Goal: Understand process/instructions: Learn how to perform a task or action

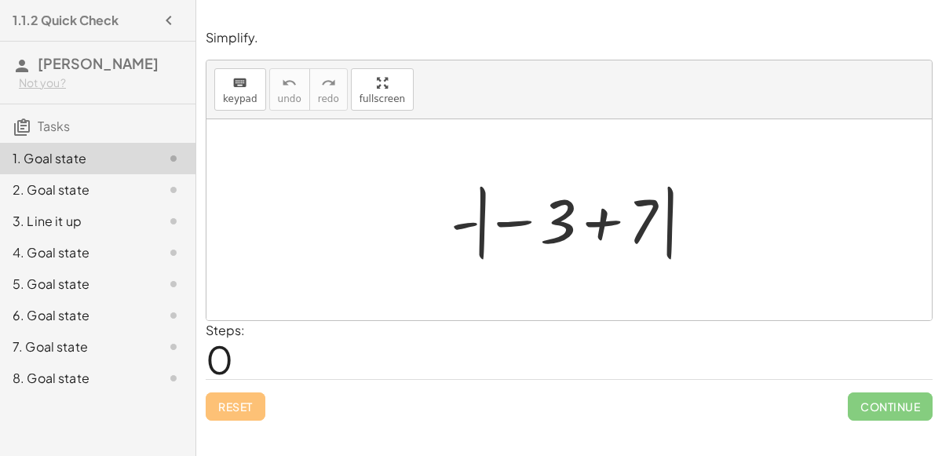
click at [464, 224] on div at bounding box center [575, 220] width 265 height 87
click at [504, 223] on div at bounding box center [575, 220] width 265 height 87
click at [515, 219] on div at bounding box center [575, 220] width 265 height 87
click at [485, 215] on div at bounding box center [575, 220] width 265 height 87
click at [596, 220] on div at bounding box center [575, 220] width 265 height 87
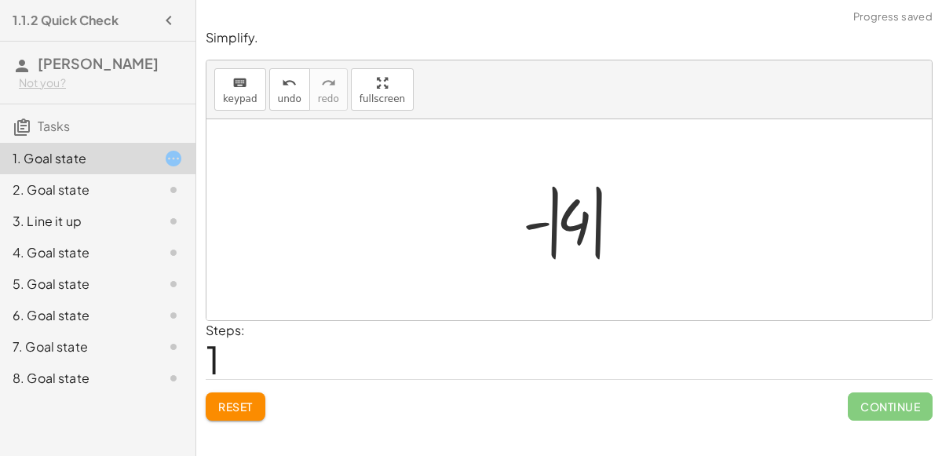
click at [574, 221] on div at bounding box center [575, 220] width 121 height 87
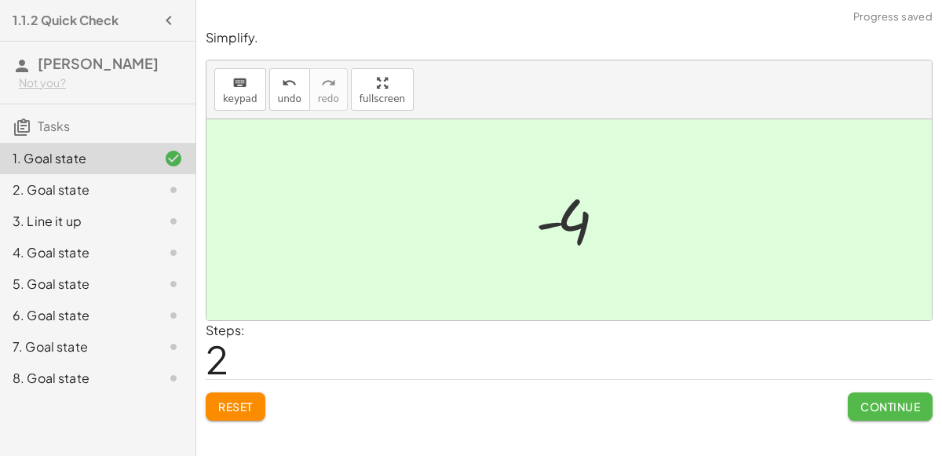
click at [883, 395] on button "Continue" at bounding box center [890, 407] width 85 height 28
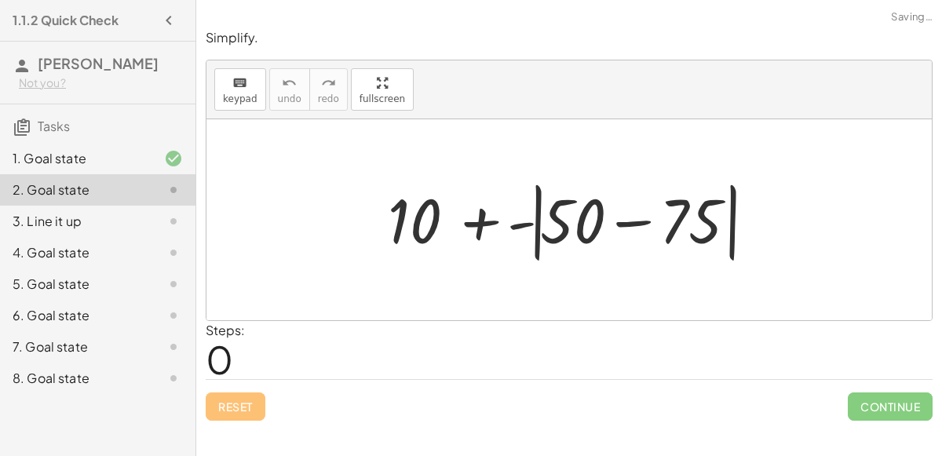
click at [628, 223] on div at bounding box center [575, 220] width 390 height 90
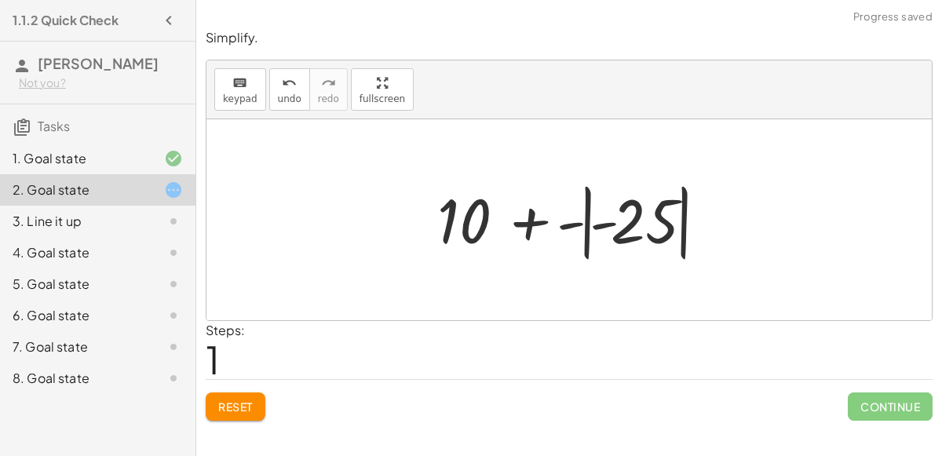
click at [568, 218] on div at bounding box center [576, 220] width 292 height 87
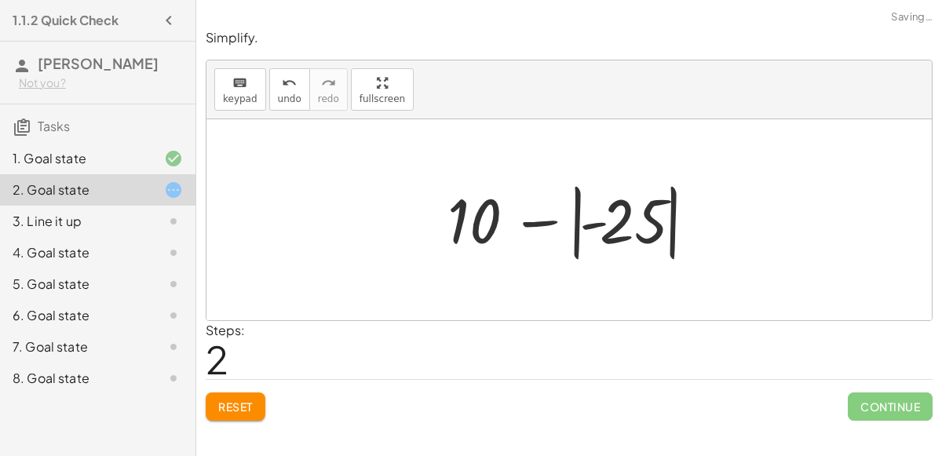
click at [544, 220] on div at bounding box center [575, 220] width 271 height 87
click at [591, 224] on div at bounding box center [575, 220] width 271 height 87
click at [589, 223] on div at bounding box center [575, 220] width 271 height 87
click at [593, 222] on div at bounding box center [575, 220] width 271 height 87
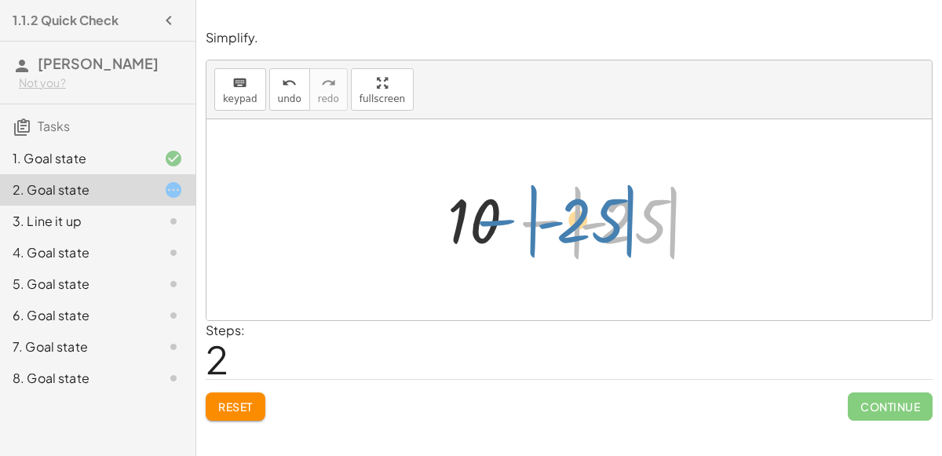
drag, startPoint x: 593, startPoint y: 222, endPoint x: 550, endPoint y: 221, distance: 43.2
click at [550, 221] on div at bounding box center [575, 220] width 271 height 87
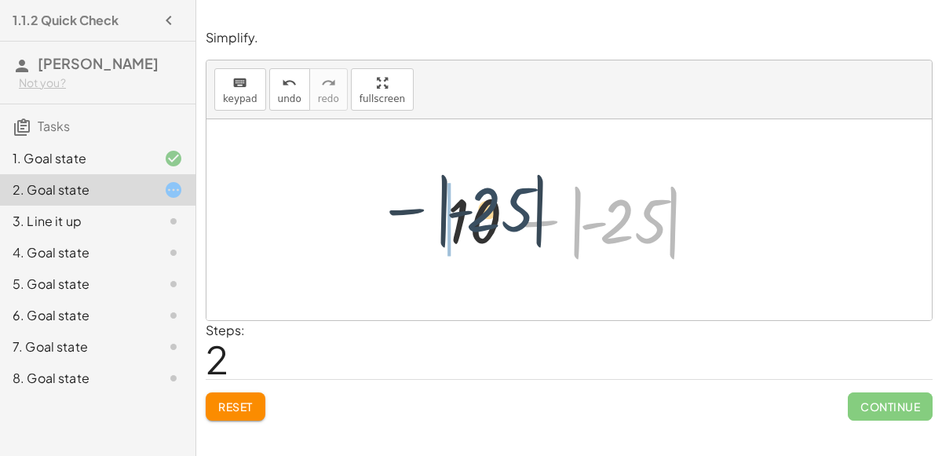
drag, startPoint x: 631, startPoint y: 223, endPoint x: 487, endPoint y: 210, distance: 144.3
click at [487, 210] on div at bounding box center [575, 220] width 271 height 87
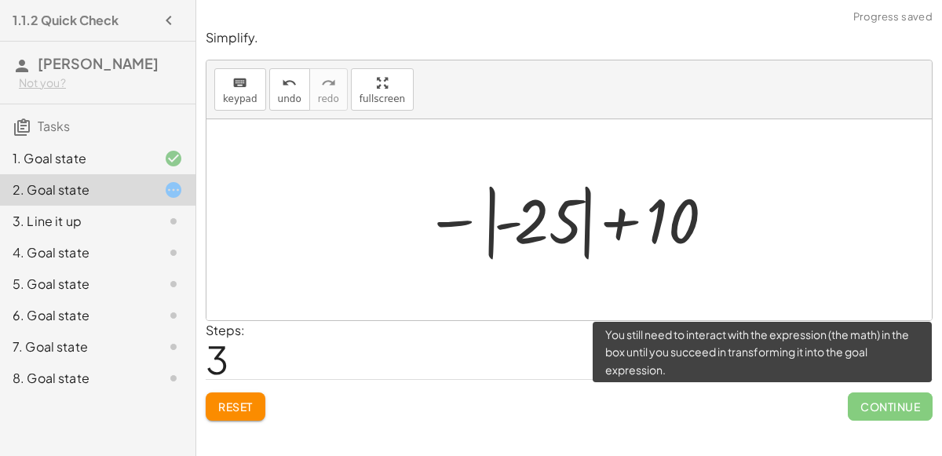
click at [876, 408] on span "Continue" at bounding box center [890, 407] width 85 height 28
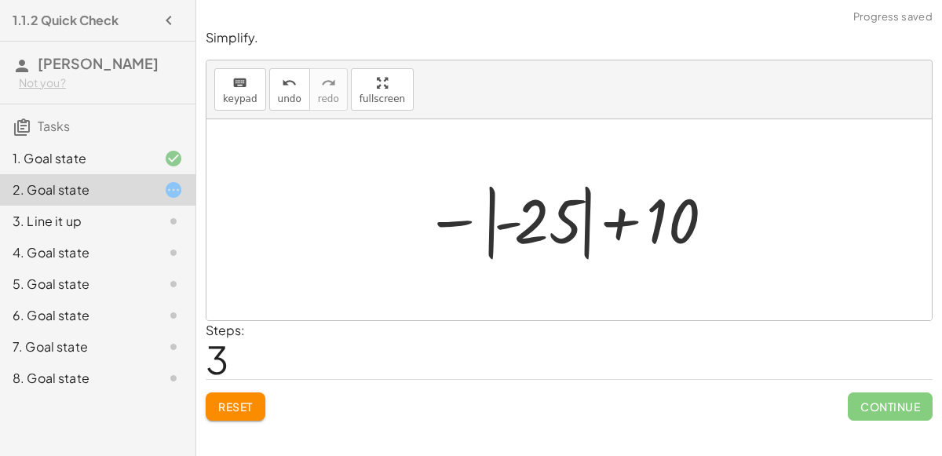
click at [225, 395] on button "Reset" at bounding box center [236, 407] width 60 height 28
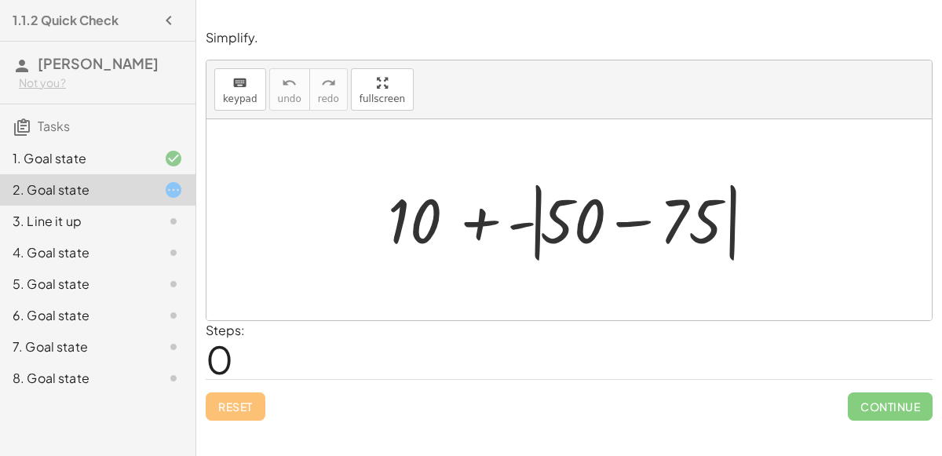
click at [628, 222] on div at bounding box center [575, 220] width 390 height 90
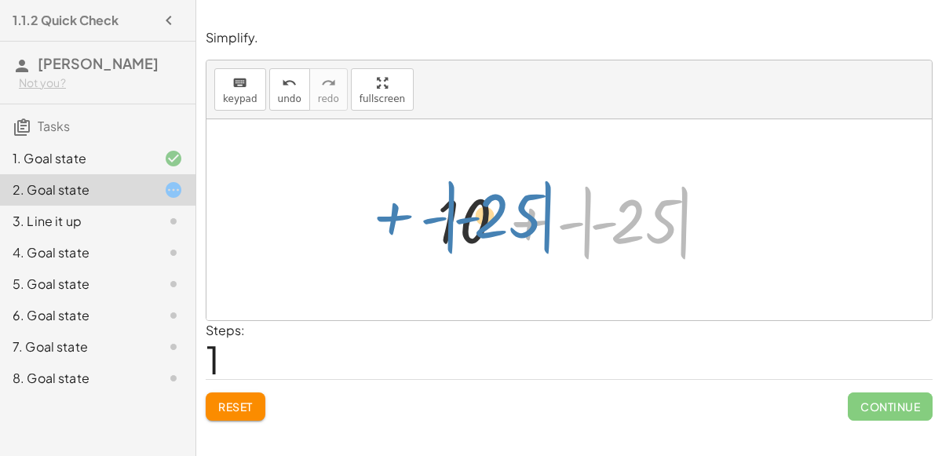
drag, startPoint x: 636, startPoint y: 222, endPoint x: 503, endPoint y: 214, distance: 133.7
click at [503, 214] on div at bounding box center [576, 220] width 292 height 87
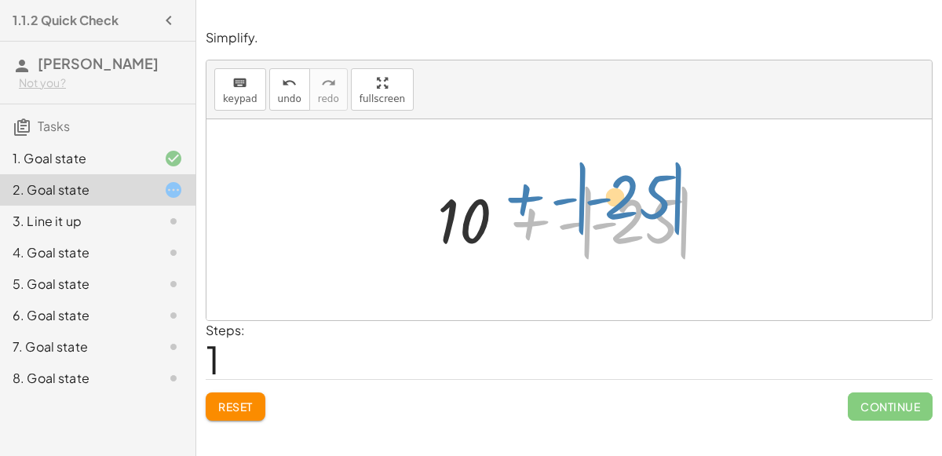
drag, startPoint x: 563, startPoint y: 221, endPoint x: 546, endPoint y: 217, distance: 17.9
click at [546, 217] on div at bounding box center [576, 220] width 292 height 87
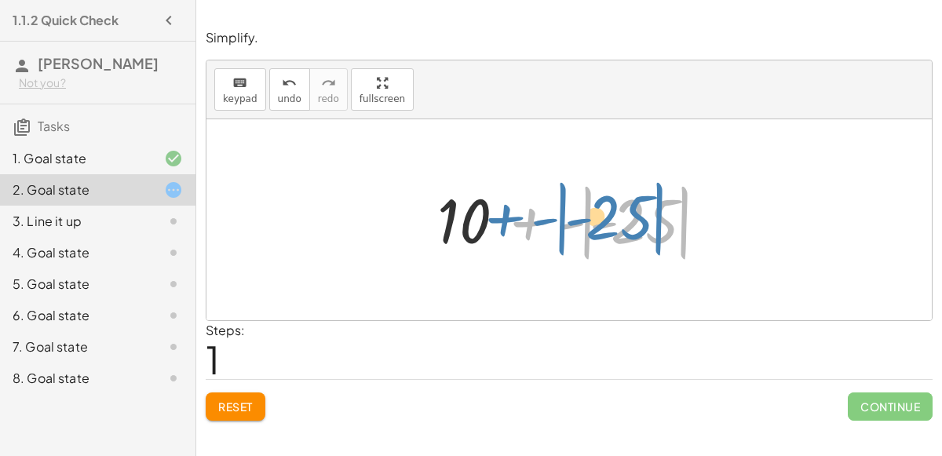
drag, startPoint x: 562, startPoint y: 220, endPoint x: 535, endPoint y: 216, distance: 27.8
click at [535, 216] on div at bounding box center [576, 220] width 292 height 87
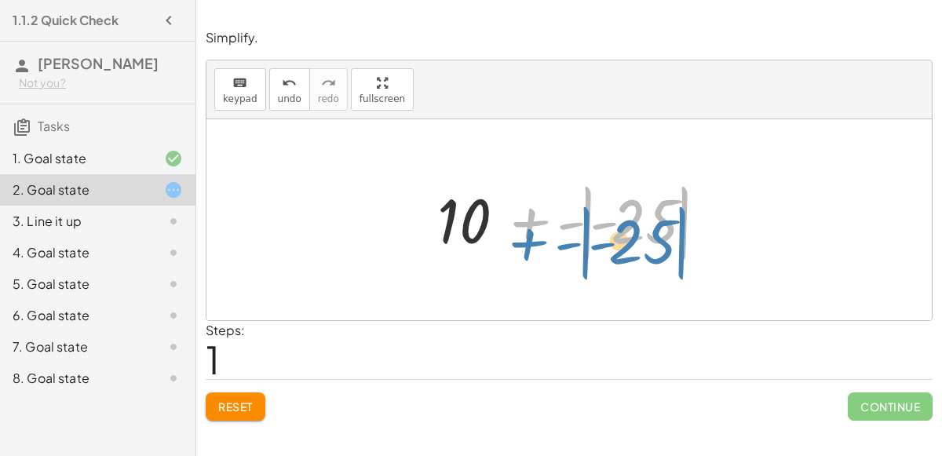
drag, startPoint x: 569, startPoint y: 222, endPoint x: 560, endPoint y: 238, distance: 18.3
click at [560, 238] on div at bounding box center [576, 220] width 292 height 87
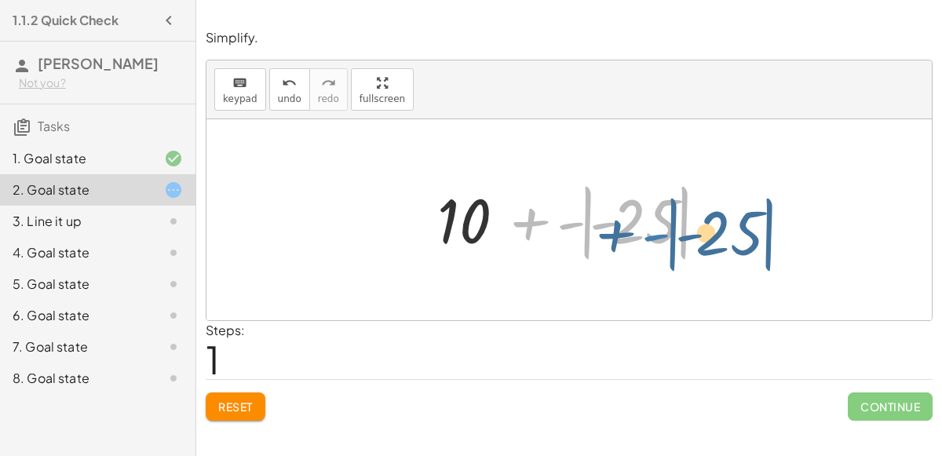
drag, startPoint x: 569, startPoint y: 227, endPoint x: 654, endPoint y: 239, distance: 86.4
click at [654, 239] on div at bounding box center [576, 220] width 292 height 87
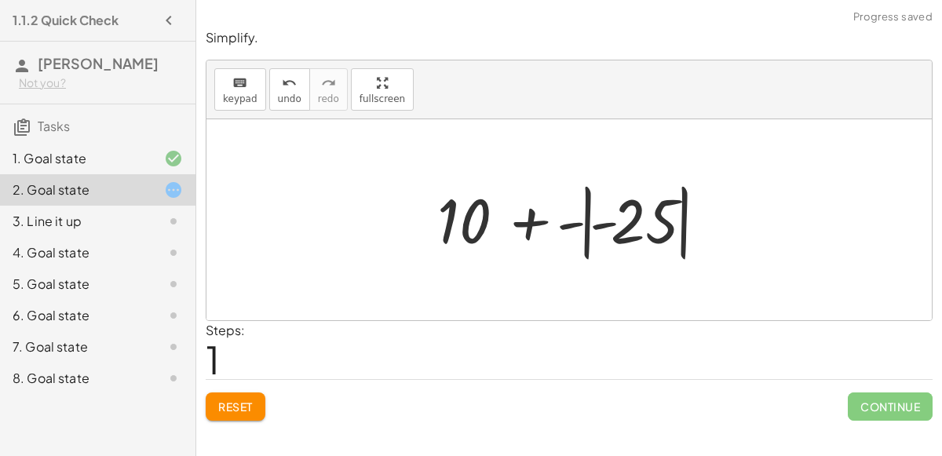
click at [603, 222] on div at bounding box center [576, 220] width 292 height 87
click at [568, 221] on div at bounding box center [576, 220] width 292 height 87
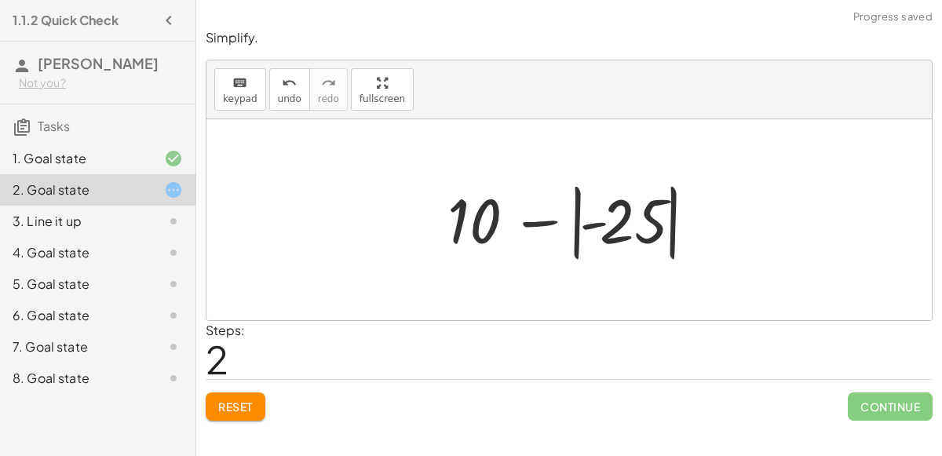
click at [228, 403] on span "Reset" at bounding box center [235, 407] width 35 height 14
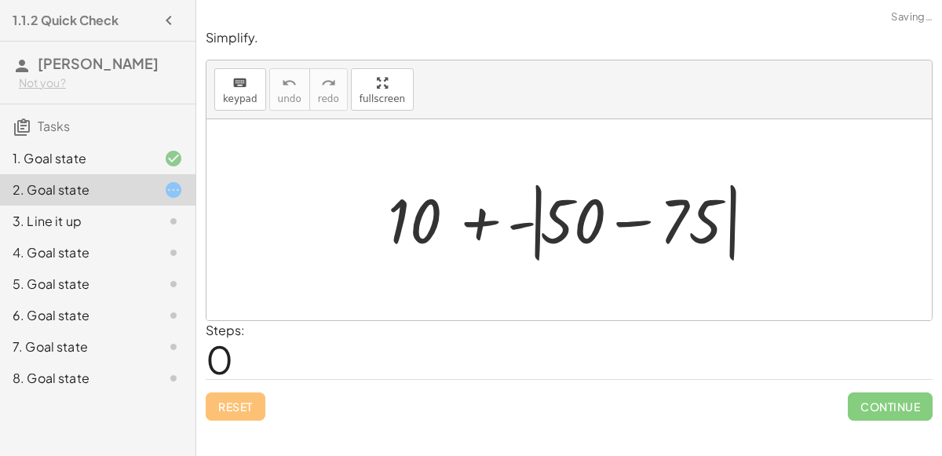
click at [480, 219] on div at bounding box center [575, 220] width 390 height 90
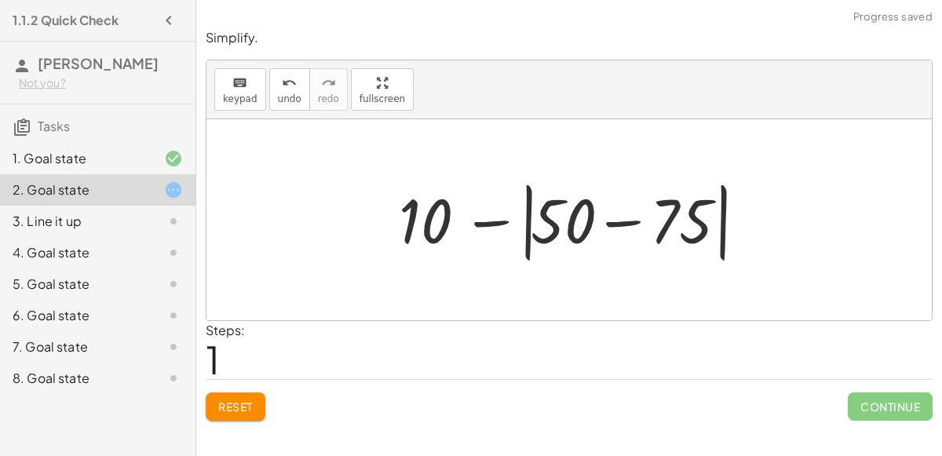
click at [616, 219] on div at bounding box center [576, 220] width 370 height 90
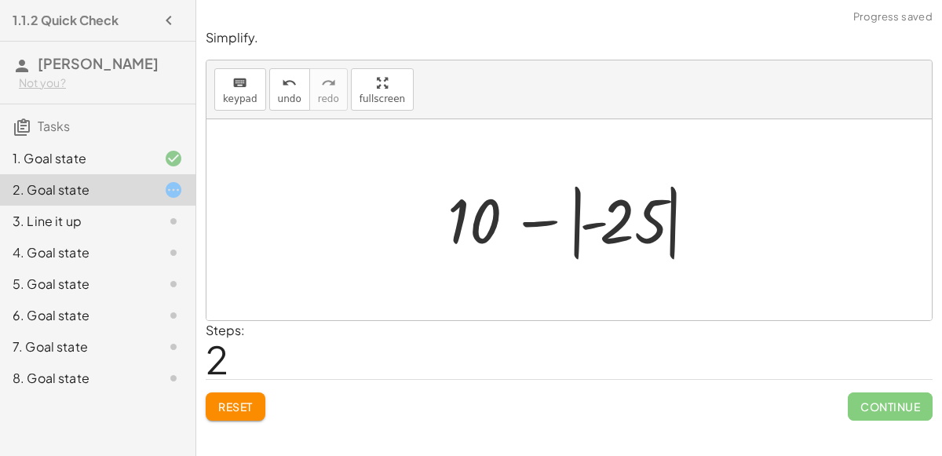
click at [576, 228] on div at bounding box center [575, 220] width 271 height 87
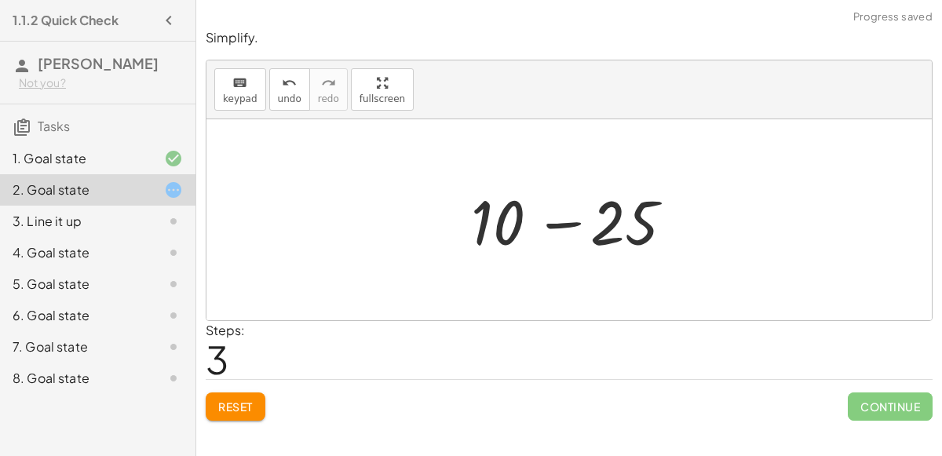
click at [569, 223] on div at bounding box center [575, 220] width 225 height 81
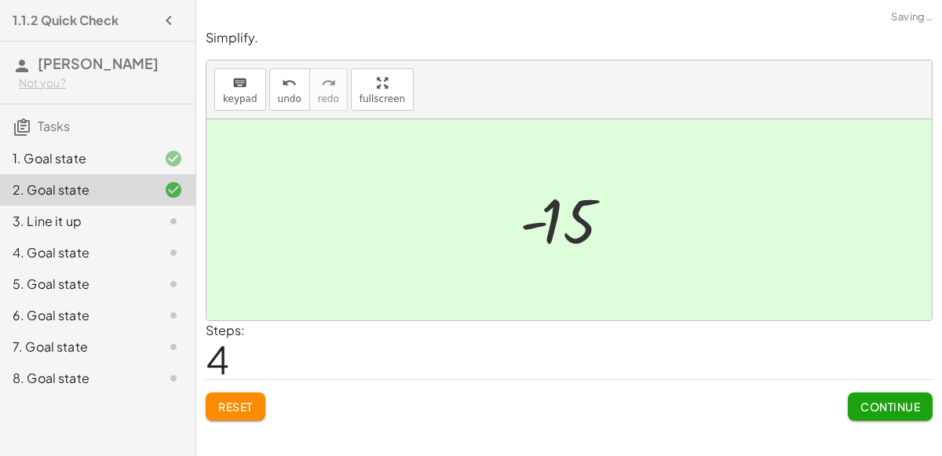
click at [863, 389] on div "Continue" at bounding box center [890, 400] width 85 height 41
click at [866, 397] on button "Continue" at bounding box center [890, 407] width 85 height 28
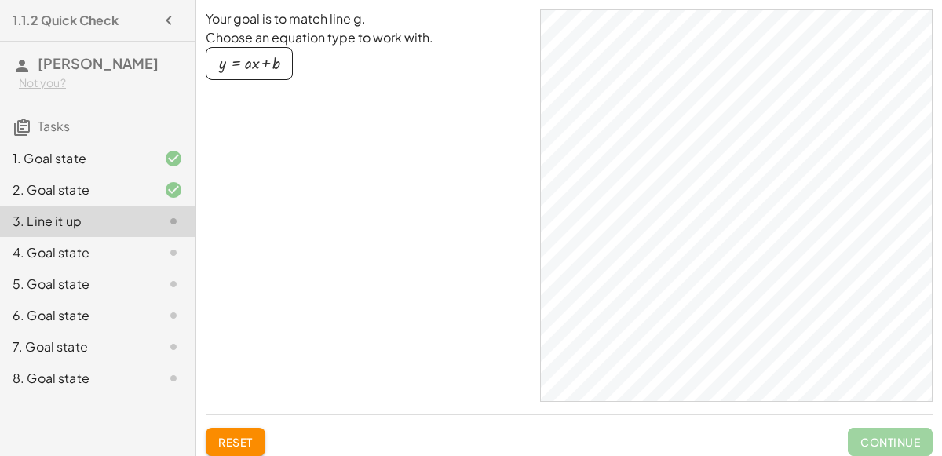
click at [132, 258] on div "4. Goal state" at bounding box center [76, 252] width 126 height 19
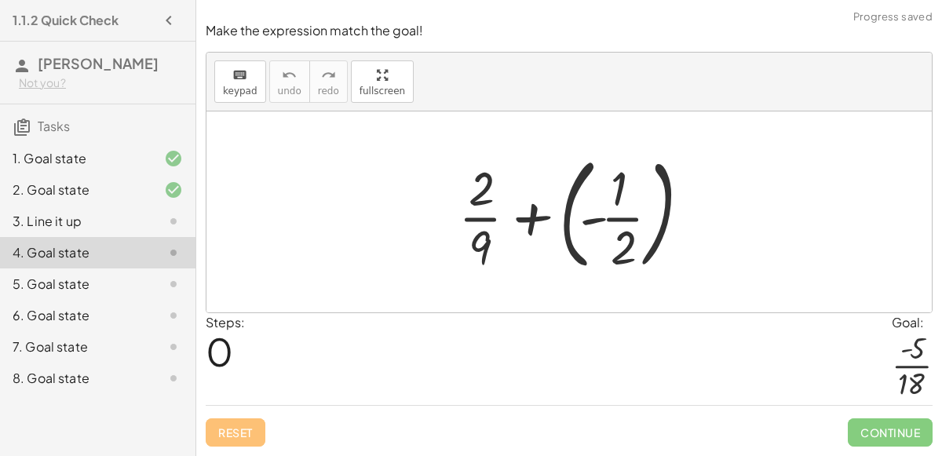
click at [137, 286] on div "5. Goal state" at bounding box center [76, 284] width 126 height 19
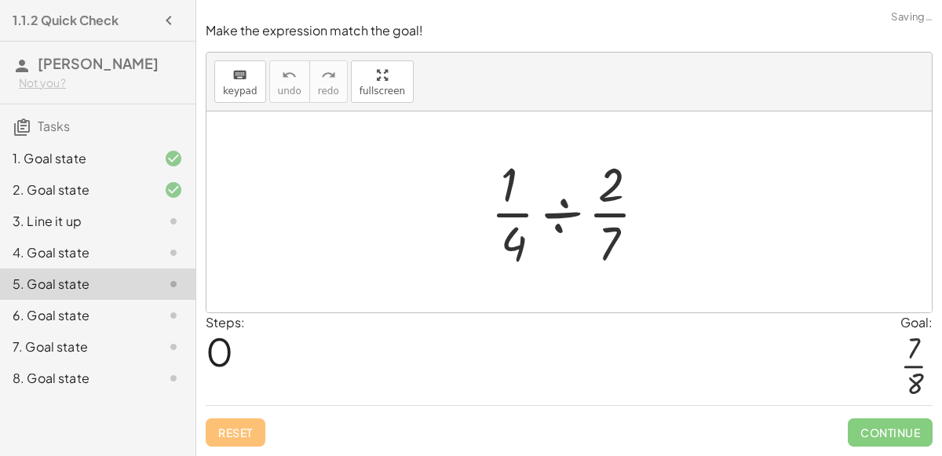
click at [143, 320] on div at bounding box center [161, 315] width 44 height 19
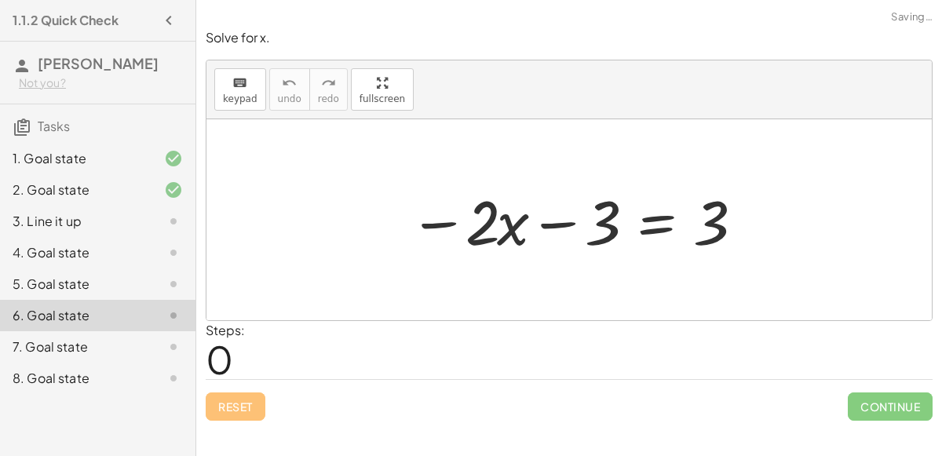
click at [147, 348] on div at bounding box center [161, 347] width 44 height 19
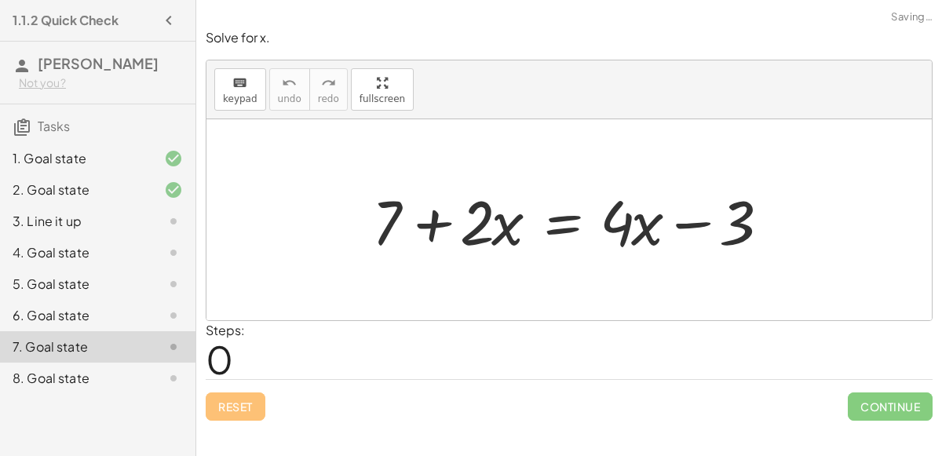
click at [148, 375] on div at bounding box center [161, 378] width 44 height 19
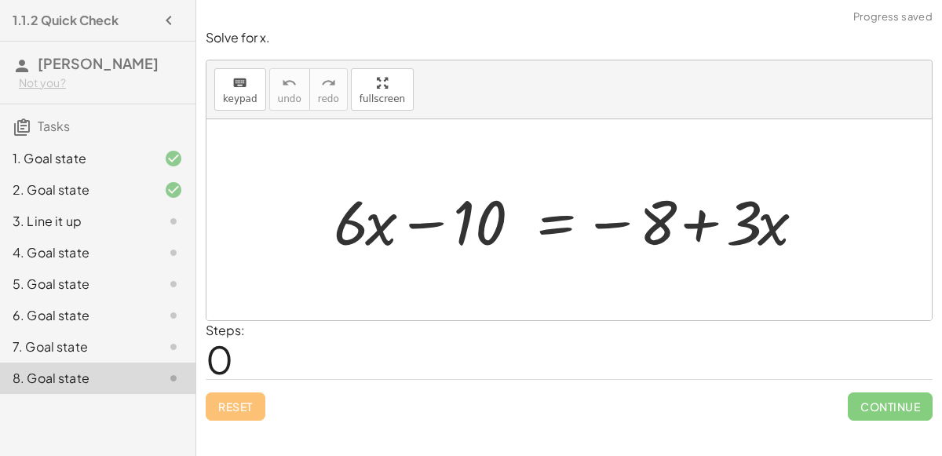
click at [129, 245] on div "4. Goal state" at bounding box center [76, 252] width 126 height 19
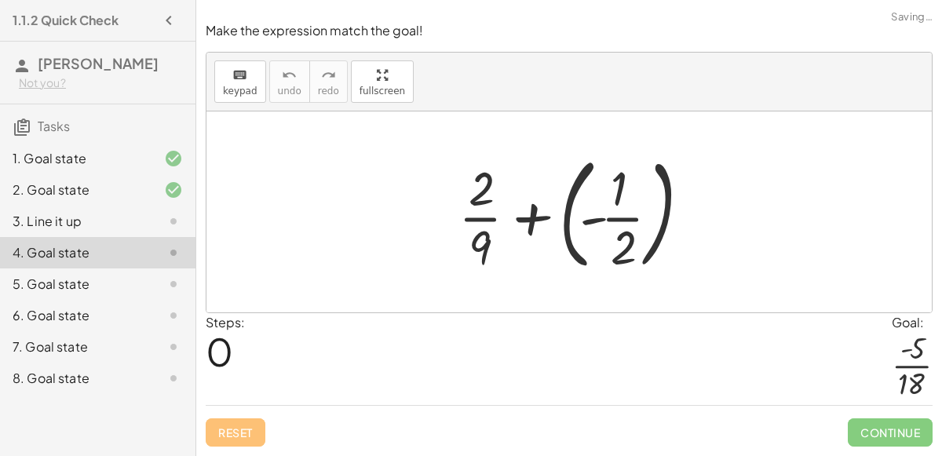
click at [589, 221] on div at bounding box center [576, 212] width 251 height 130
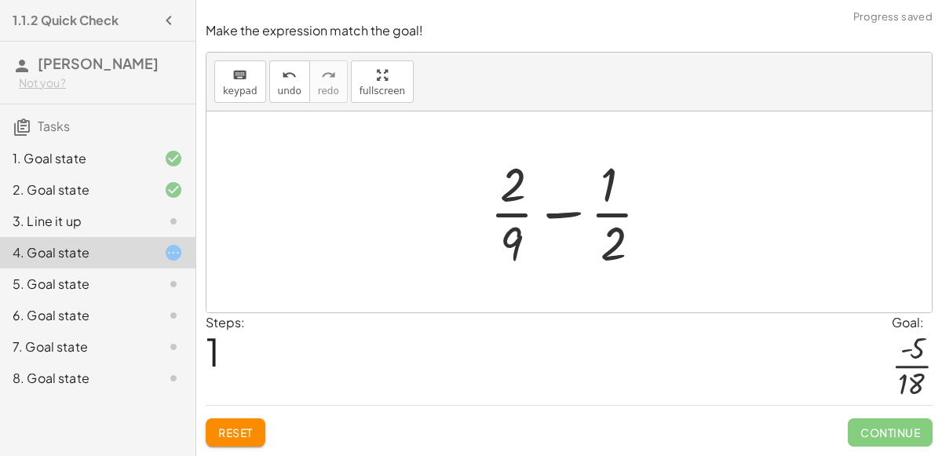
click at [568, 216] on div at bounding box center [576, 212] width 188 height 121
click at [569, 216] on div at bounding box center [576, 212] width 188 height 121
click at [624, 248] on div at bounding box center [576, 212] width 188 height 121
click at [614, 245] on div at bounding box center [576, 212] width 188 height 121
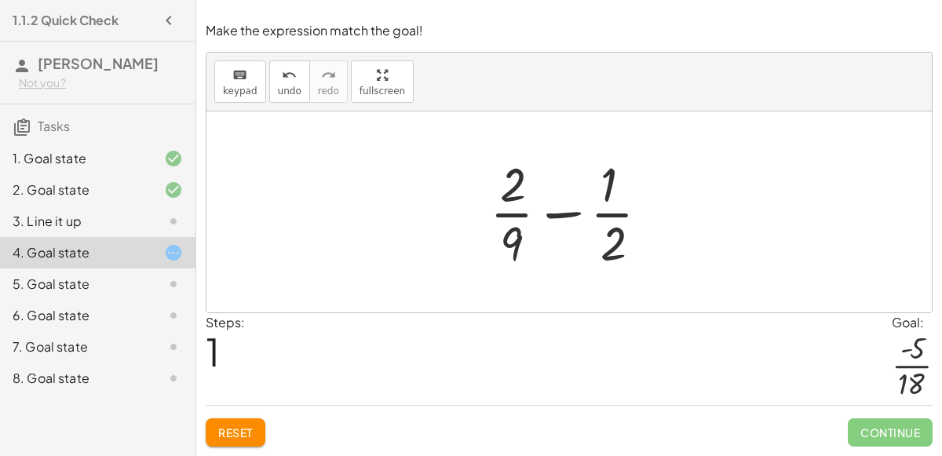
click at [286, 424] on div "Reset Continue" at bounding box center [569, 426] width 727 height 42
click at [233, 426] on span "Reset" at bounding box center [235, 433] width 35 height 14
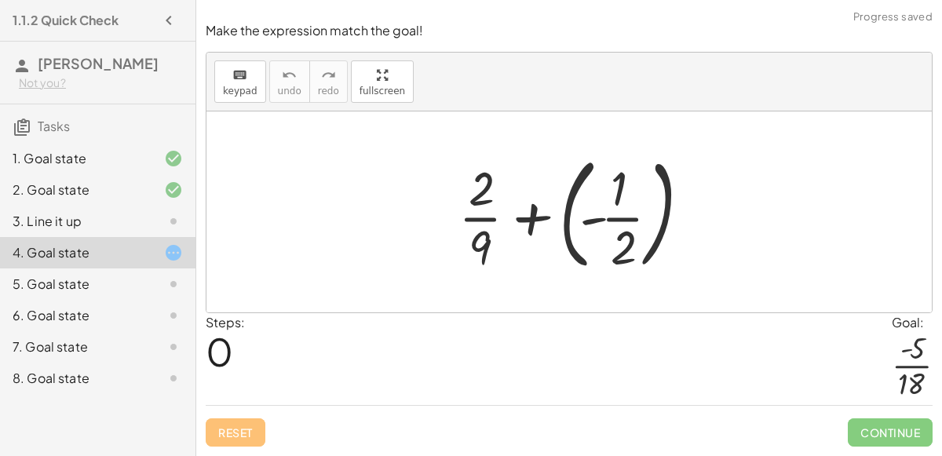
click at [524, 218] on div at bounding box center [576, 212] width 251 height 130
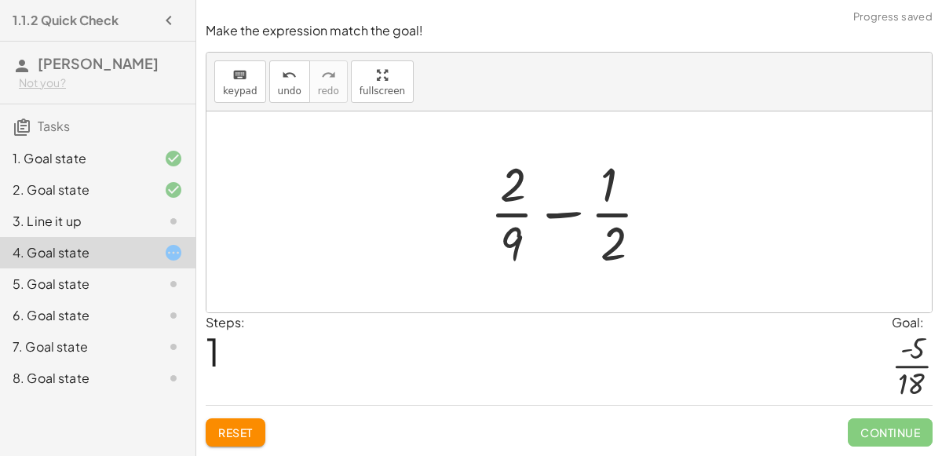
click at [250, 426] on span "Reset" at bounding box center [235, 433] width 35 height 14
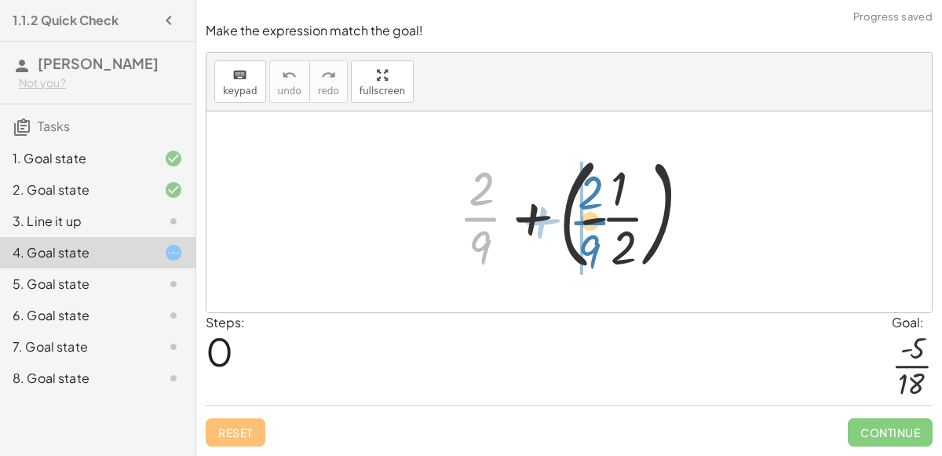
drag, startPoint x: 481, startPoint y: 216, endPoint x: 589, endPoint y: 219, distance: 108.4
click at [589, 219] on div at bounding box center [576, 212] width 251 height 130
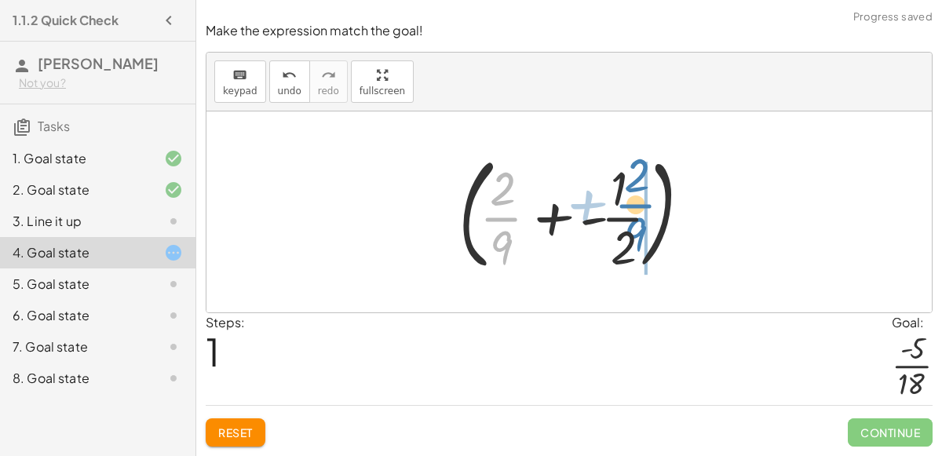
drag, startPoint x: 504, startPoint y: 221, endPoint x: 639, endPoint y: 207, distance: 135.0
click at [639, 207] on div at bounding box center [576, 212] width 251 height 130
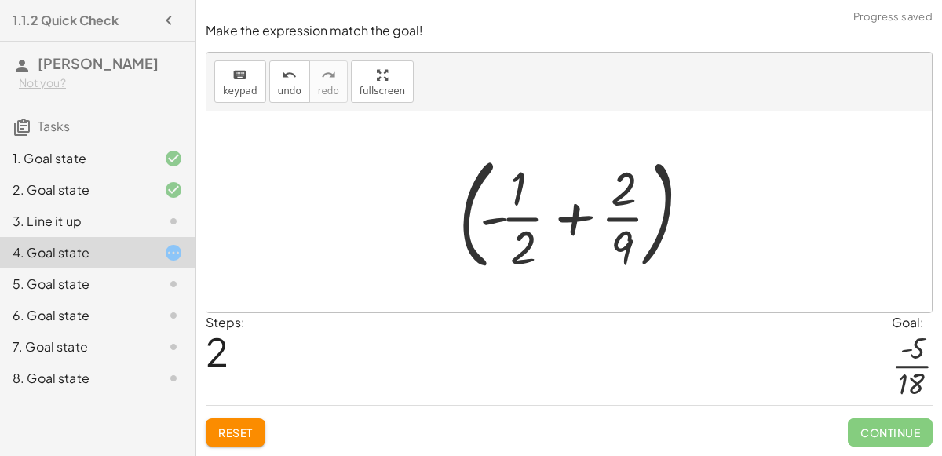
click at [496, 220] on div at bounding box center [576, 212] width 251 height 130
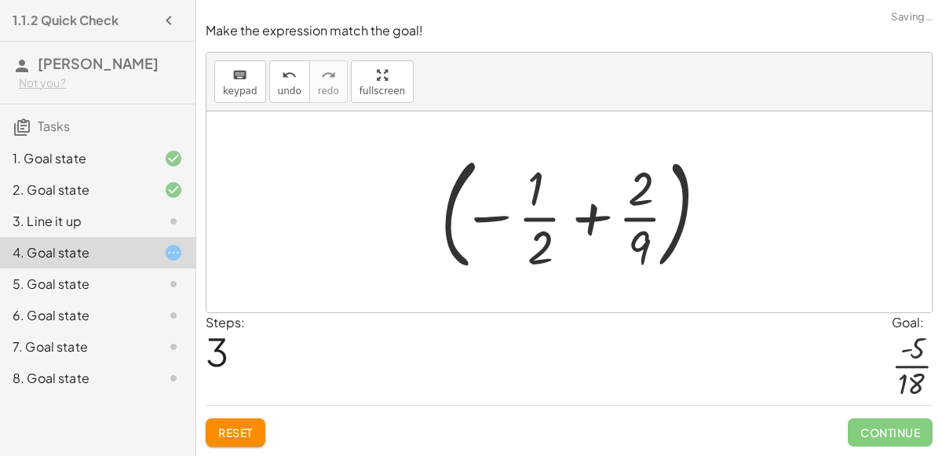
click at [501, 218] on div at bounding box center [576, 212] width 286 height 130
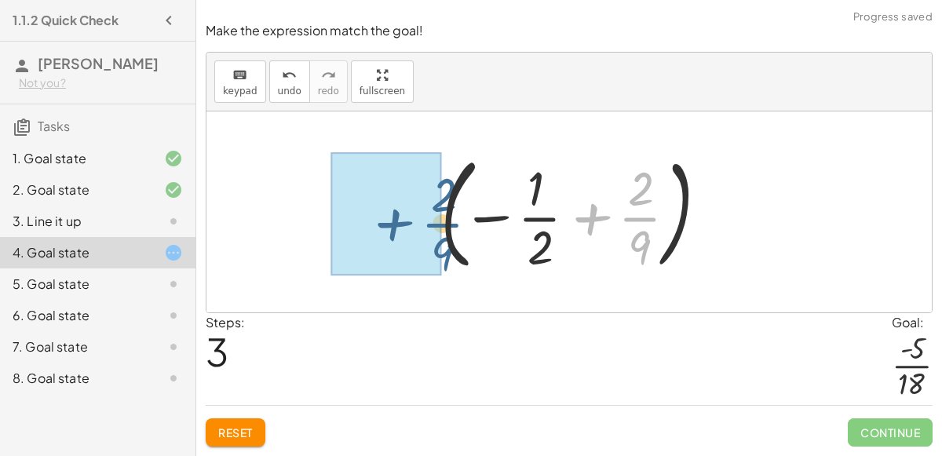
drag, startPoint x: 645, startPoint y: 219, endPoint x: 423, endPoint y: 213, distance: 221.6
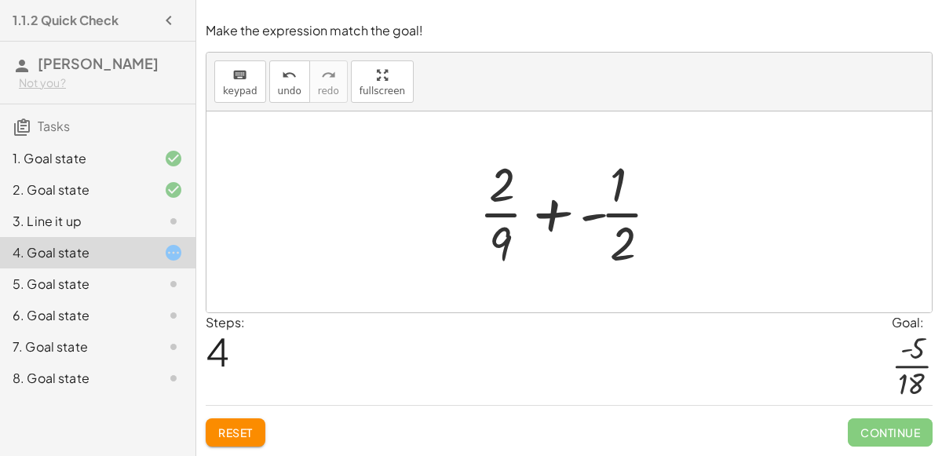
click at [611, 194] on div at bounding box center [575, 212] width 208 height 121
click at [599, 210] on div at bounding box center [575, 212] width 208 height 121
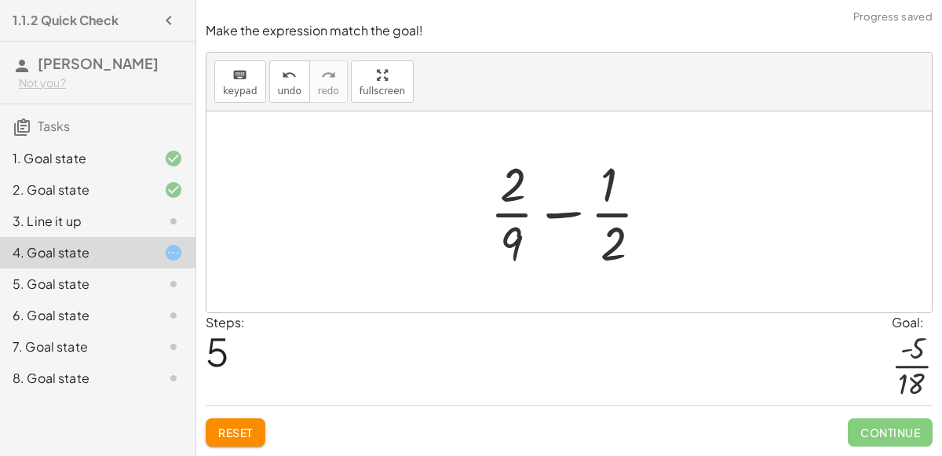
click at [570, 213] on div at bounding box center [576, 212] width 188 height 121
click at [247, 426] on span "Reset" at bounding box center [235, 433] width 35 height 14
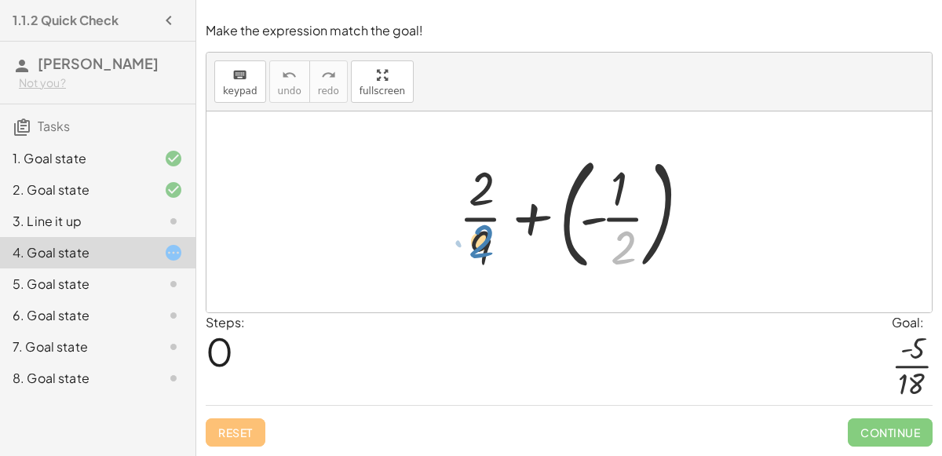
drag, startPoint x: 631, startPoint y: 243, endPoint x: 489, endPoint y: 236, distance: 141.5
click at [489, 236] on div at bounding box center [576, 212] width 251 height 130
click at [525, 221] on div at bounding box center [576, 212] width 251 height 130
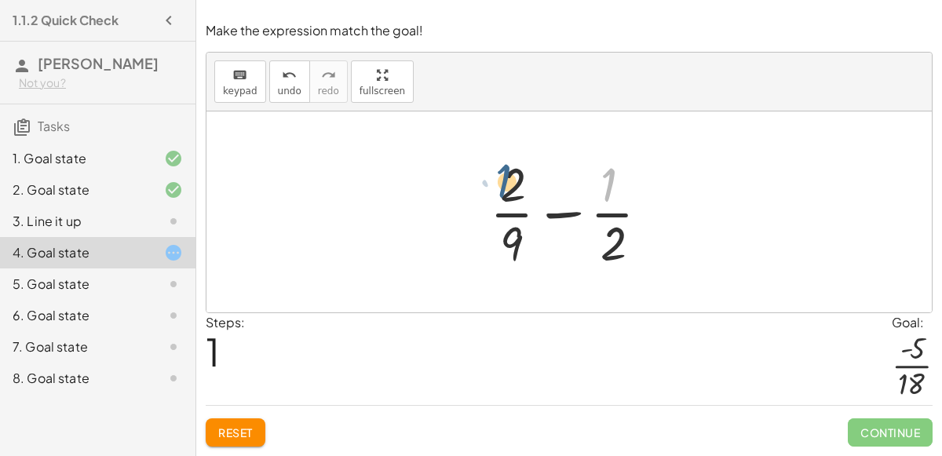
drag, startPoint x: 613, startPoint y: 193, endPoint x: 503, endPoint y: 189, distance: 110.0
click at [503, 189] on div at bounding box center [576, 212] width 188 height 121
drag, startPoint x: 606, startPoint y: 188, endPoint x: 506, endPoint y: 258, distance: 122.3
click at [506, 258] on div at bounding box center [576, 212] width 188 height 121
click at [262, 426] on button "Reset" at bounding box center [236, 433] width 60 height 28
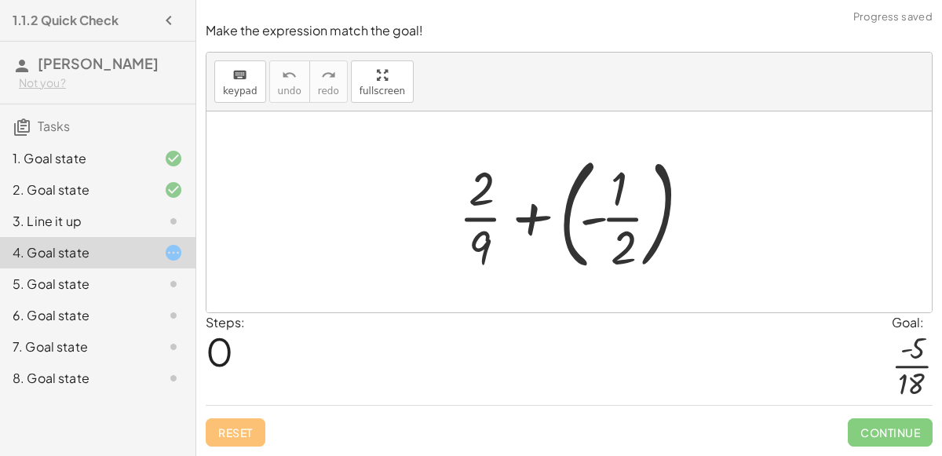
click at [81, 276] on div "5. Goal state" at bounding box center [76, 284] width 126 height 19
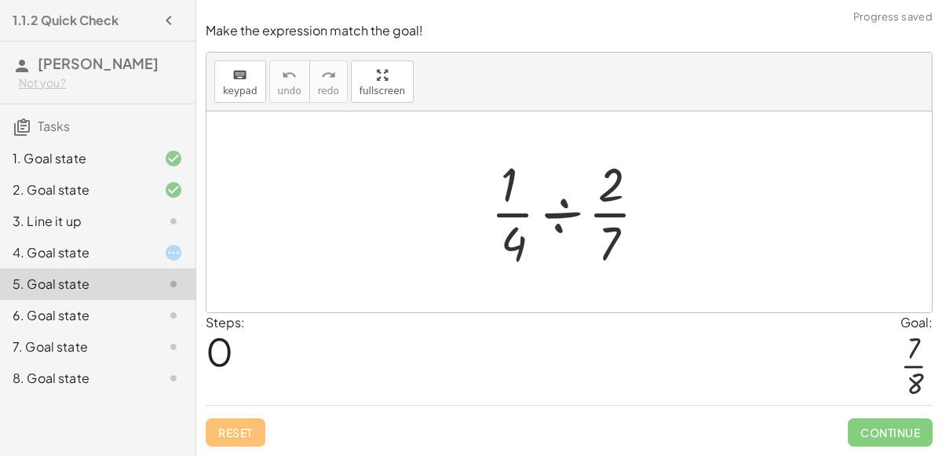
click at [569, 204] on div at bounding box center [575, 212] width 185 height 121
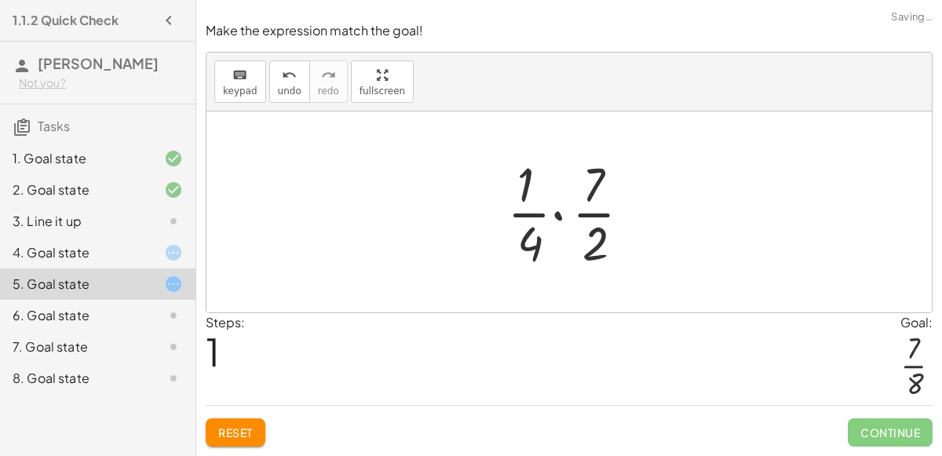
click at [562, 217] on div at bounding box center [576, 212] width 152 height 121
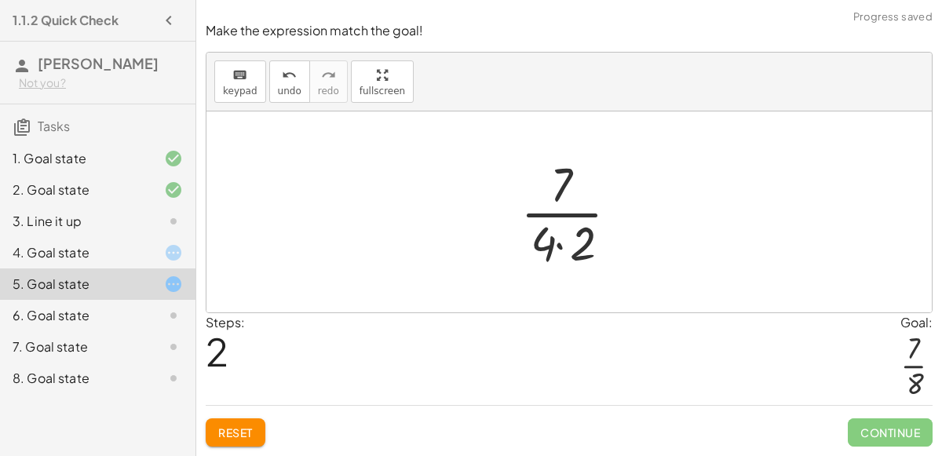
click at [570, 229] on div at bounding box center [576, 212] width 126 height 121
click at [569, 245] on div at bounding box center [576, 212] width 126 height 121
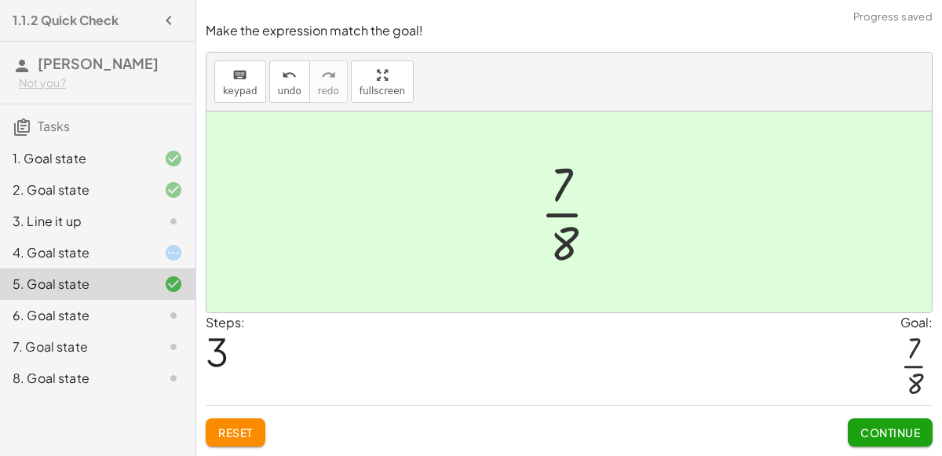
click at [162, 311] on div at bounding box center [161, 315] width 44 height 19
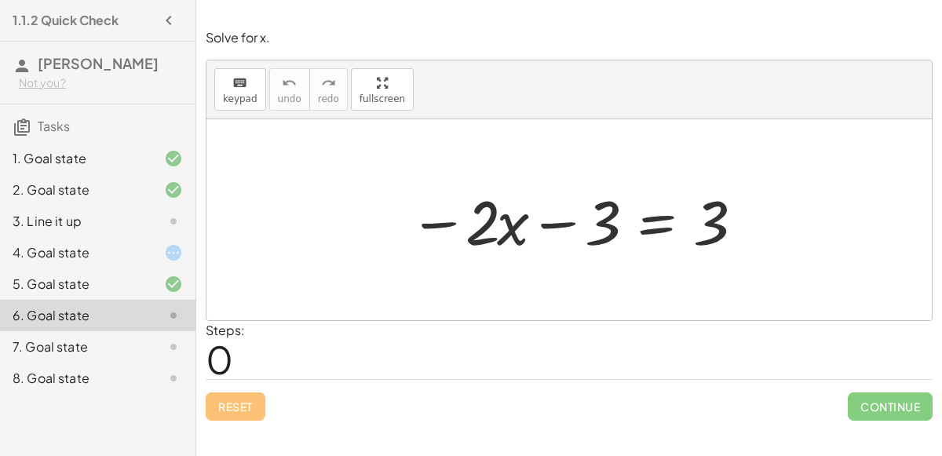
click at [562, 216] on div at bounding box center [575, 220] width 349 height 81
drag, startPoint x: 718, startPoint y: 232, endPoint x: 604, endPoint y: 234, distance: 113.9
click at [604, 234] on div at bounding box center [575, 220] width 349 height 81
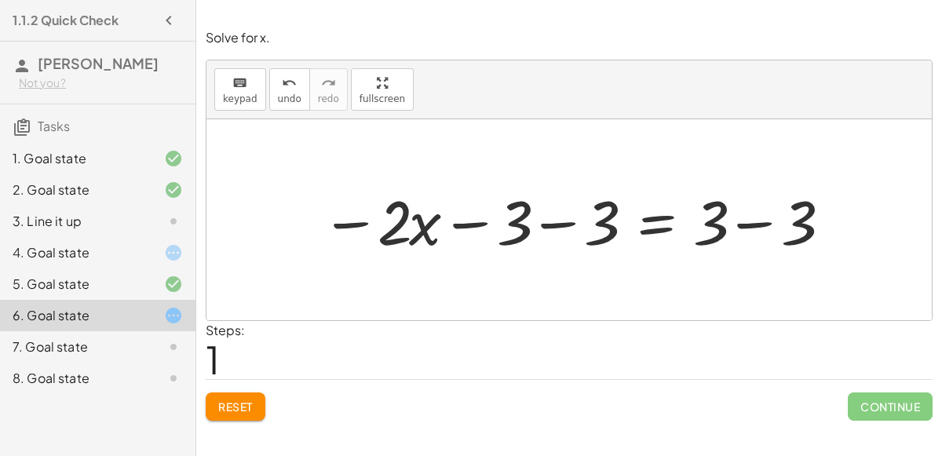
click at [477, 230] on div at bounding box center [575, 220] width 524 height 81
click at [475, 225] on div at bounding box center [575, 220] width 524 height 81
click at [549, 221] on div at bounding box center [575, 220] width 524 height 81
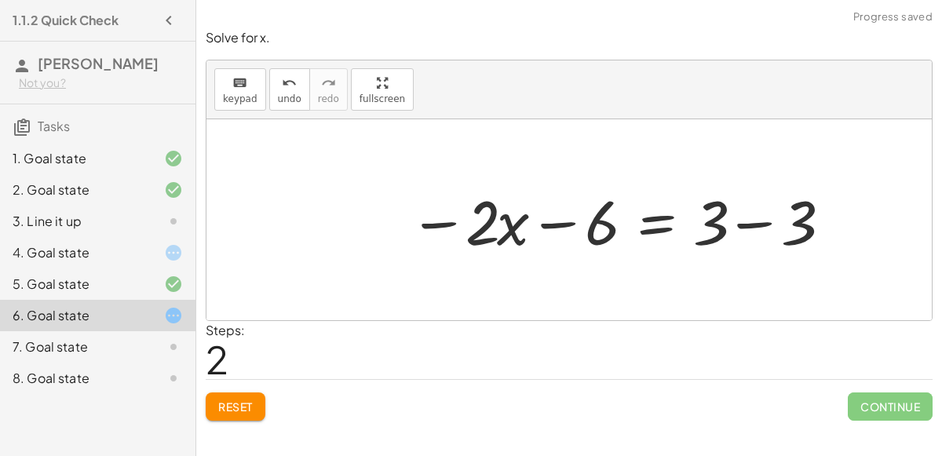
click at [562, 221] on div at bounding box center [619, 220] width 436 height 81
click at [759, 215] on div at bounding box center [619, 220] width 436 height 81
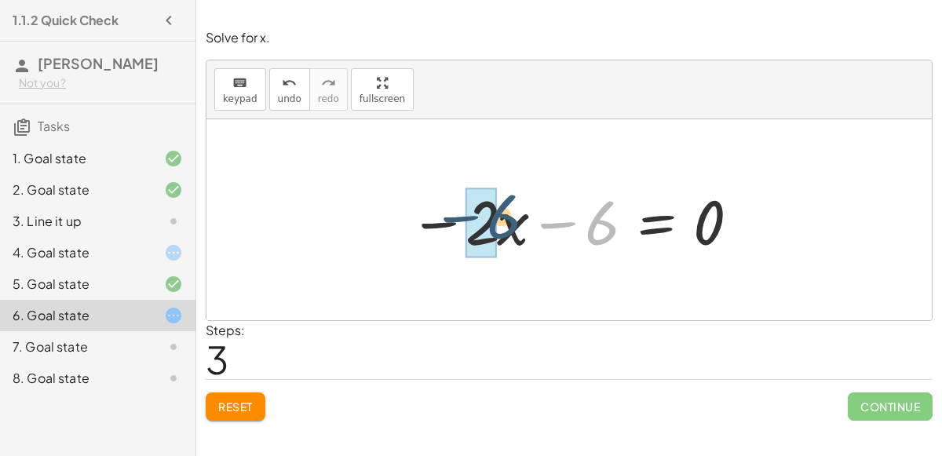
drag, startPoint x: 611, startPoint y: 227, endPoint x: 511, endPoint y: 221, distance: 100.7
click at [511, 221] on div at bounding box center [575, 220] width 349 height 81
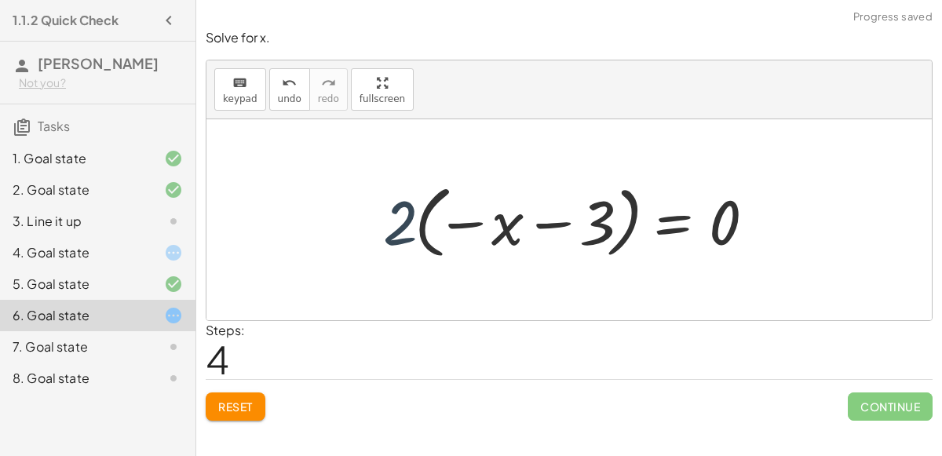
click at [404, 221] on div at bounding box center [575, 220] width 401 height 87
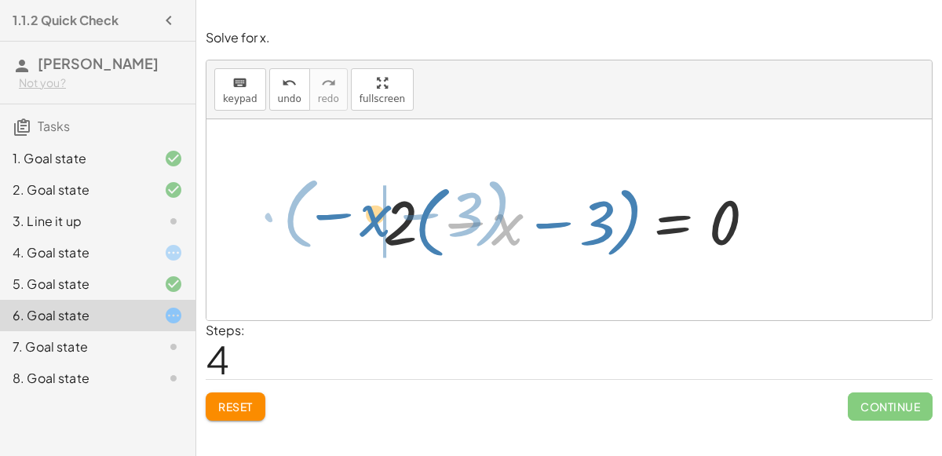
drag, startPoint x: 507, startPoint y: 228, endPoint x: 375, endPoint y: 219, distance: 133.0
click at [375, 219] on div at bounding box center [575, 220] width 401 height 87
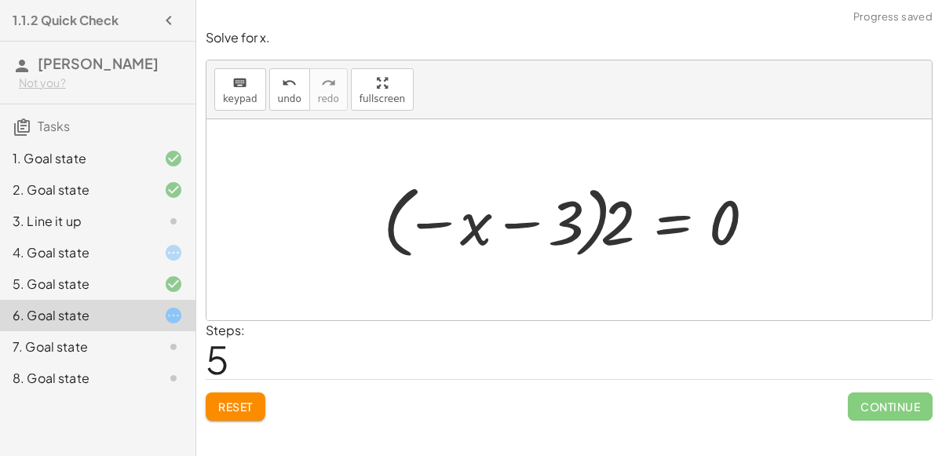
click at [609, 214] on div at bounding box center [575, 220] width 401 height 87
drag, startPoint x: 615, startPoint y: 221, endPoint x: 321, endPoint y: 188, distance: 295.7
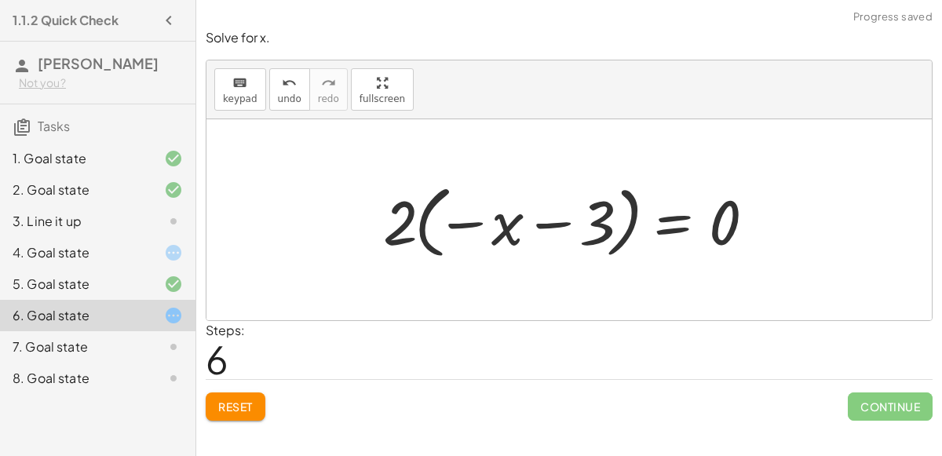
click at [401, 221] on div at bounding box center [575, 220] width 401 height 87
click at [401, 219] on div at bounding box center [575, 220] width 401 height 87
click at [434, 223] on div at bounding box center [575, 220] width 401 height 87
click at [503, 229] on div at bounding box center [575, 220] width 401 height 87
click at [481, 223] on div at bounding box center [575, 220] width 401 height 87
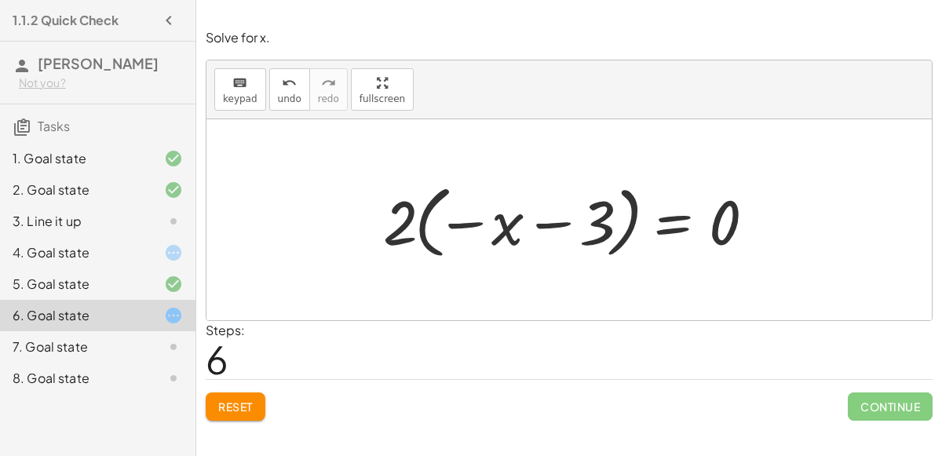
click at [468, 221] on div at bounding box center [575, 220] width 401 height 87
click at [543, 221] on div at bounding box center [575, 220] width 401 height 87
click at [601, 223] on div at bounding box center [575, 220] width 401 height 87
click at [708, 226] on div at bounding box center [575, 220] width 401 height 87
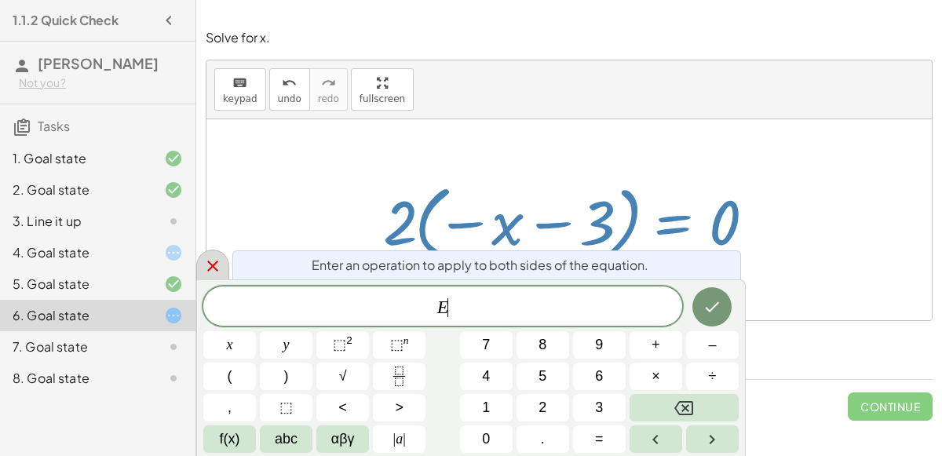
click at [210, 257] on icon at bounding box center [212, 266] width 19 height 19
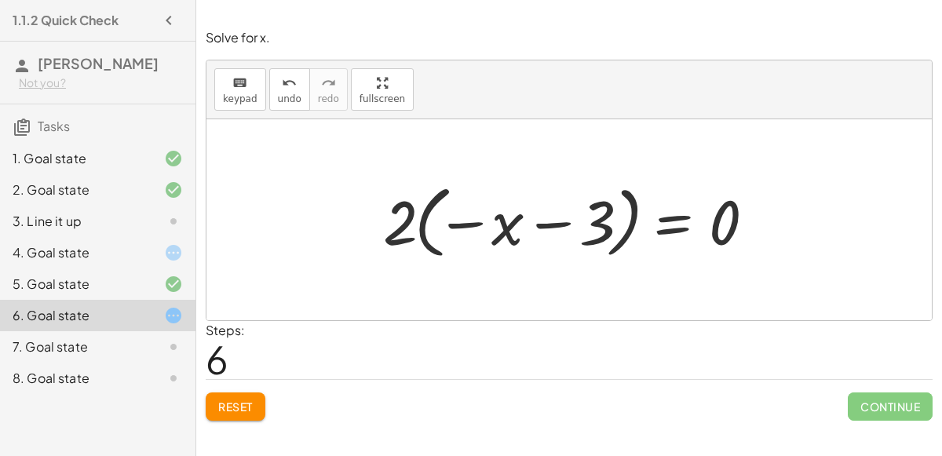
click at [245, 403] on span "Reset" at bounding box center [235, 407] width 35 height 14
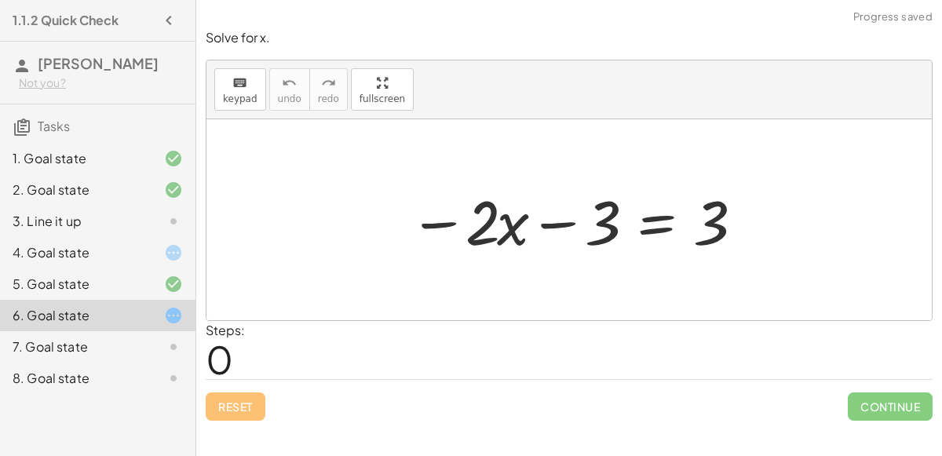
click at [144, 341] on div at bounding box center [161, 347] width 44 height 19
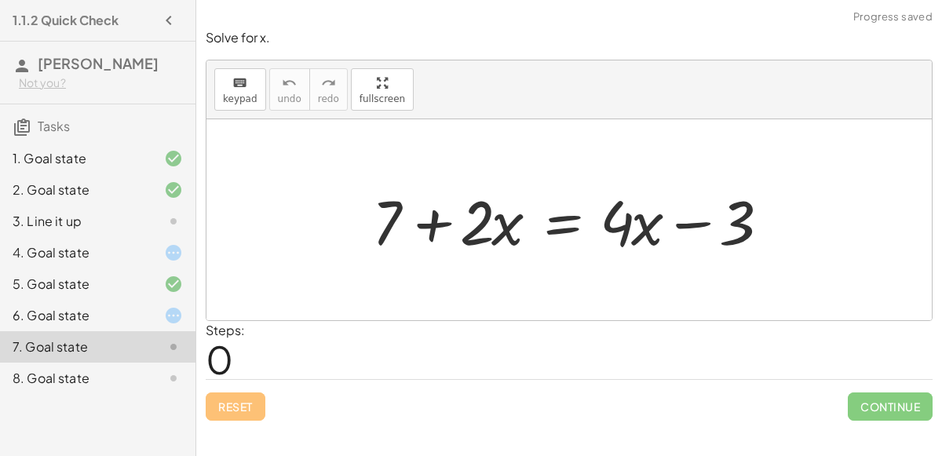
click at [126, 372] on div "8. Goal state" at bounding box center [76, 378] width 126 height 19
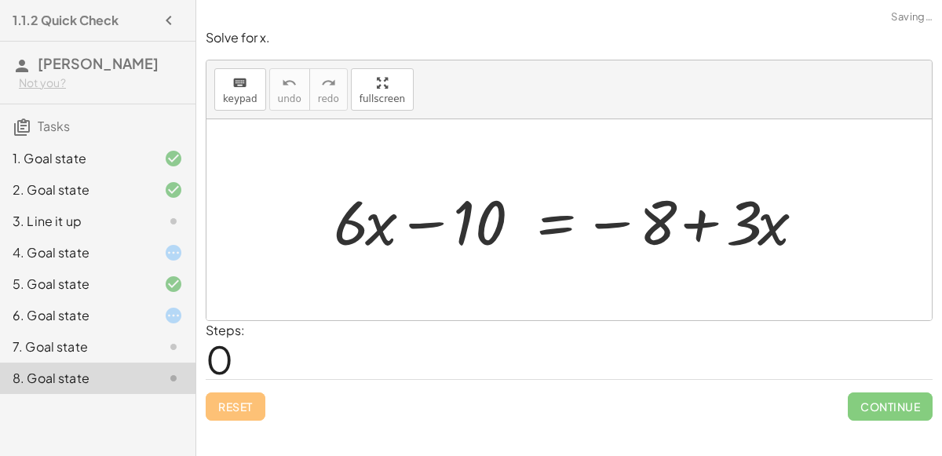
click at [88, 251] on div "4. Goal state" at bounding box center [76, 252] width 126 height 19
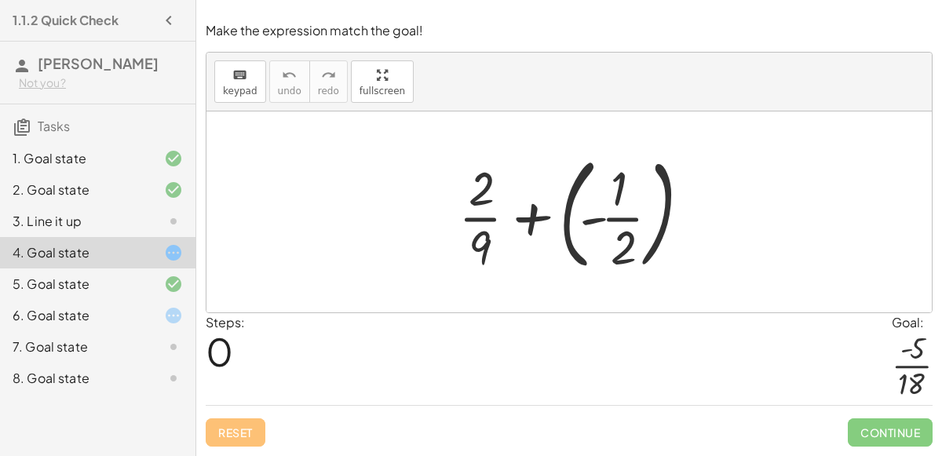
click at [104, 363] on div "6. Goal state" at bounding box center [98, 378] width 196 height 31
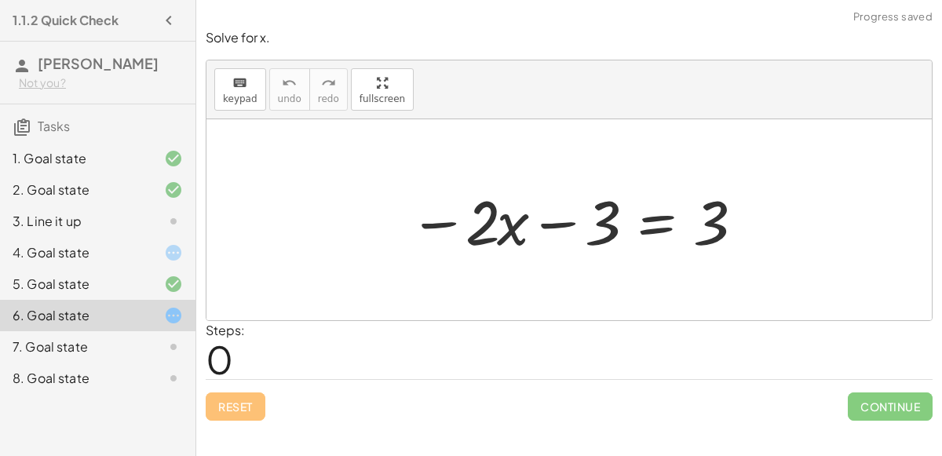
click at [128, 344] on div "7. Goal state" at bounding box center [76, 347] width 126 height 19
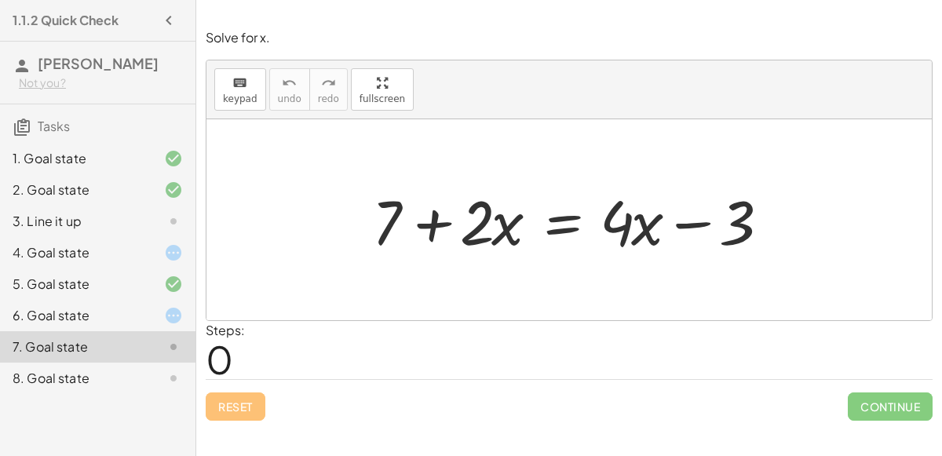
click at [436, 222] on div at bounding box center [575, 220] width 422 height 81
click at [624, 228] on div at bounding box center [575, 220] width 422 height 81
click at [439, 215] on div at bounding box center [575, 220] width 422 height 81
click at [684, 224] on div at bounding box center [575, 220] width 422 height 81
click at [571, 216] on div at bounding box center [575, 220] width 422 height 81
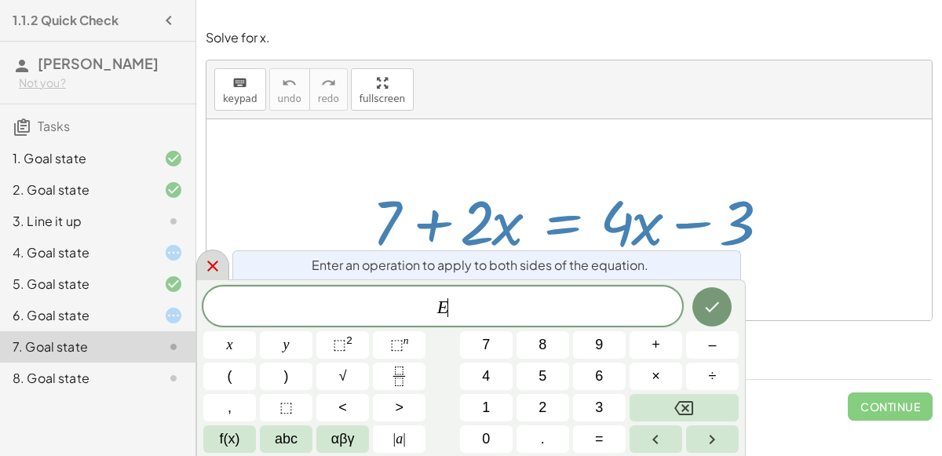
click at [221, 267] on icon at bounding box center [212, 266] width 19 height 19
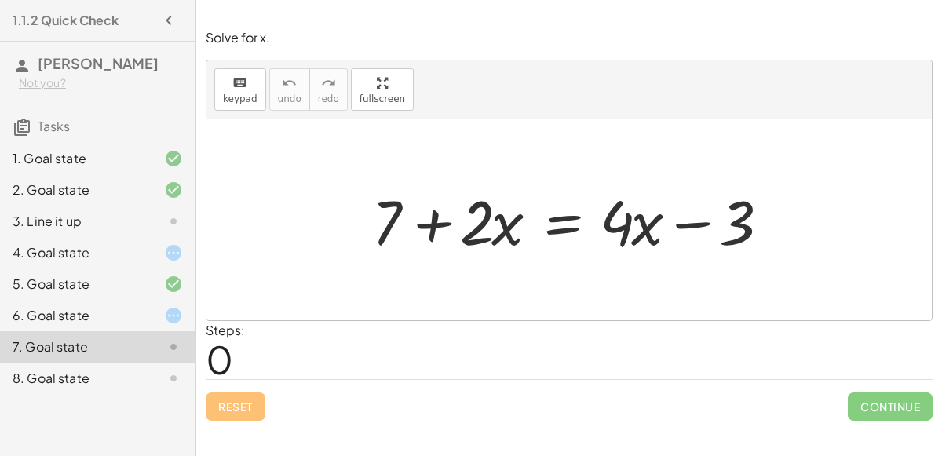
click at [108, 214] on div "3. Line it up" at bounding box center [76, 221] width 126 height 19
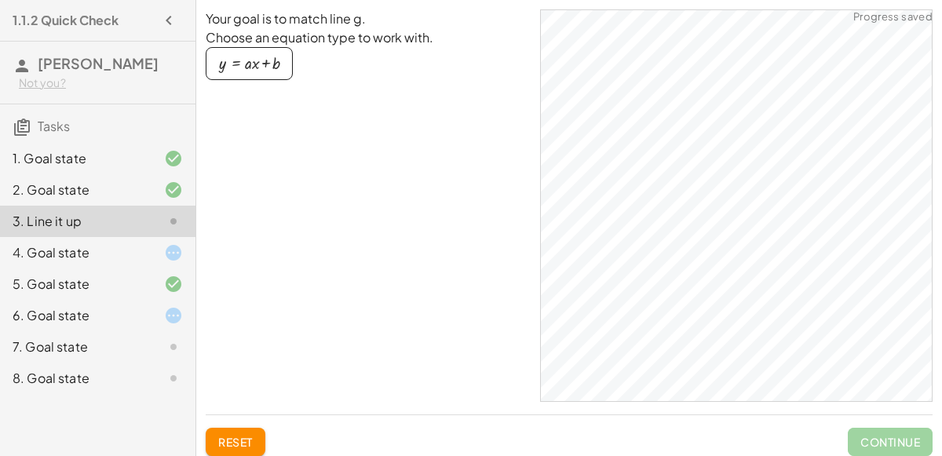
click at [168, 254] on icon at bounding box center [173, 252] width 19 height 19
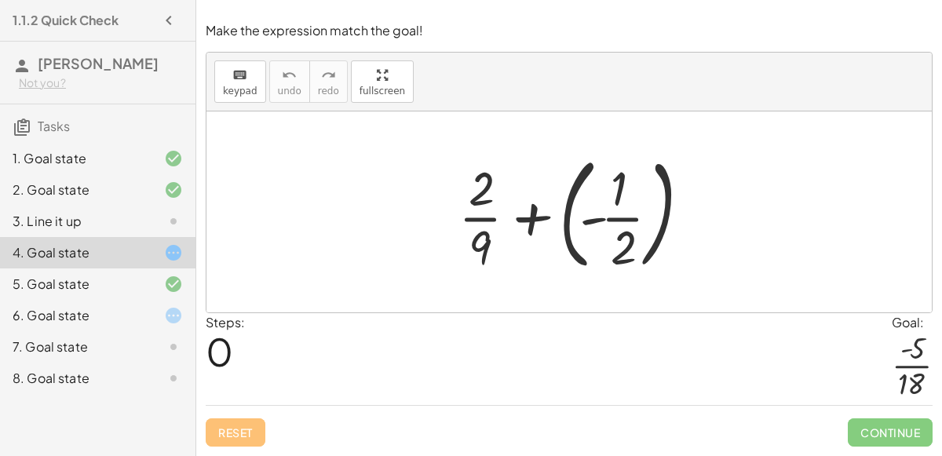
click at [591, 221] on div at bounding box center [576, 212] width 251 height 130
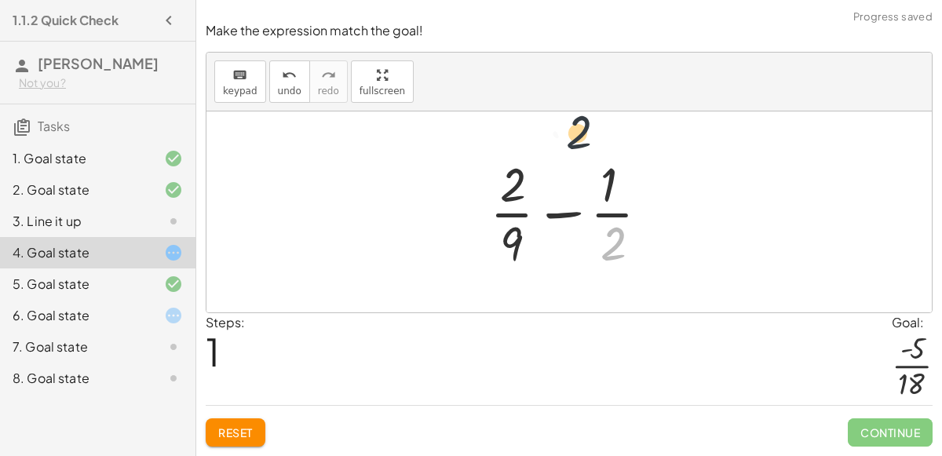
drag, startPoint x: 614, startPoint y: 244, endPoint x: 576, endPoint y: 122, distance: 128.2
click at [239, 423] on button "Reset" at bounding box center [236, 433] width 60 height 28
